Goal: Check status

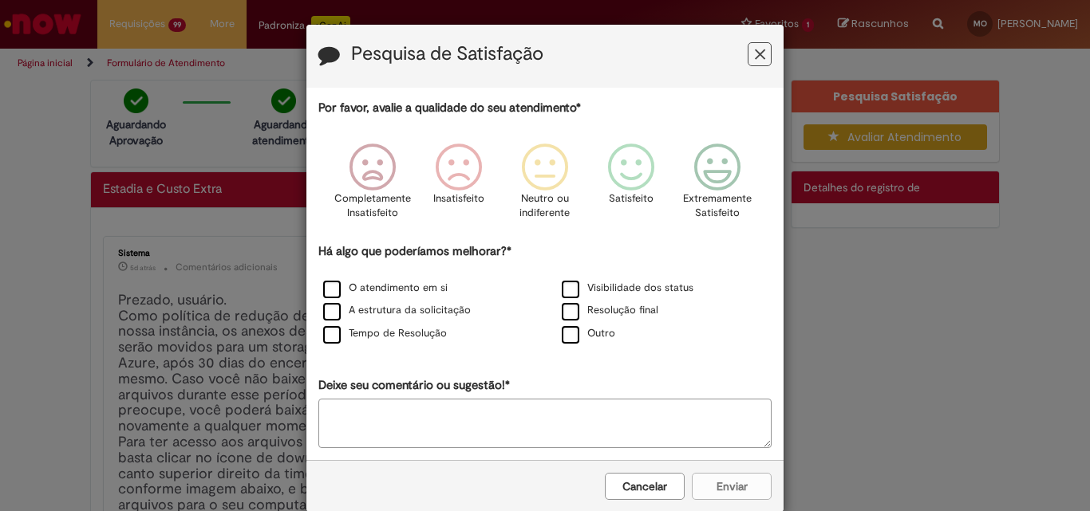
click at [755, 52] on icon "Feedback" at bounding box center [760, 54] width 10 height 17
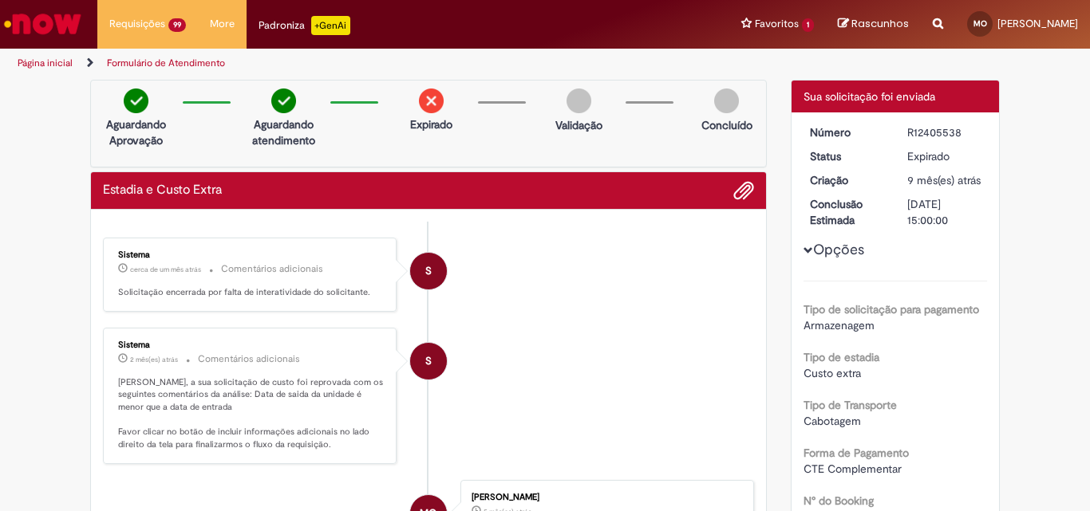
scroll to position [2905, 0]
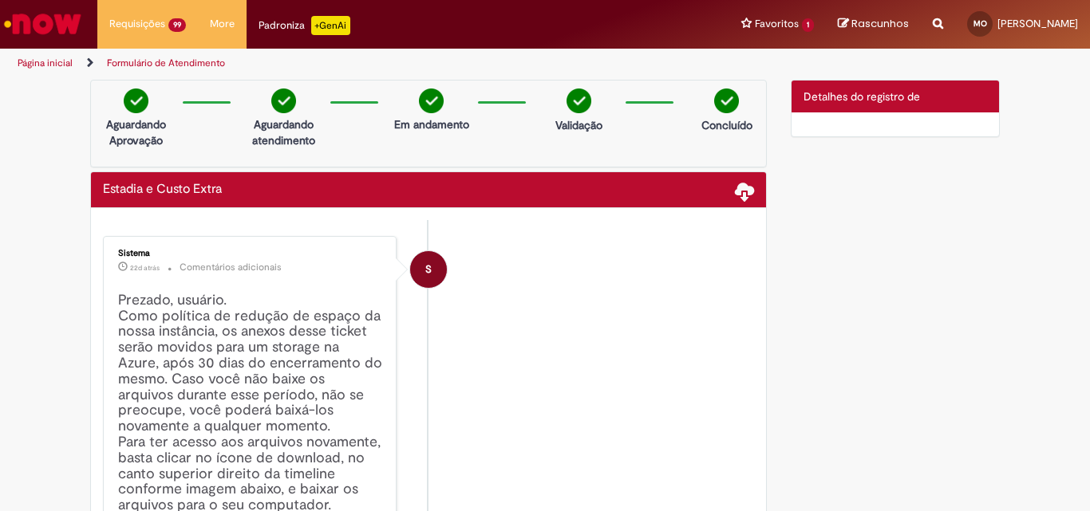
click at [675, 277] on li "S Sistema 22d atrás 22 dias atrás Comentários adicionais Prezado, usuário. Como…" at bounding box center [428, 485] width 651 height 499
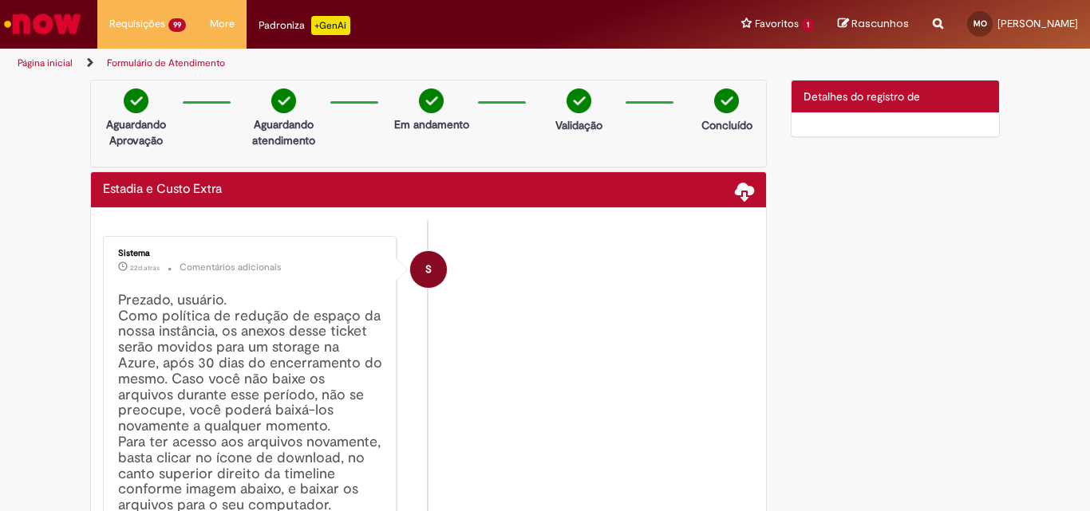
click at [625, 255] on li "S Sistema 22d atrás 22 dias atrás Comentários adicionais Prezado, usuário. Como…" at bounding box center [428, 485] width 651 height 499
